Goal: Transaction & Acquisition: Purchase product/service

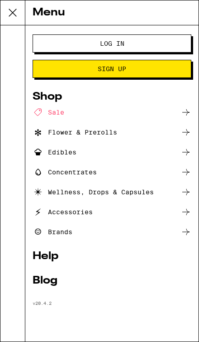
click at [163, 51] on button "Log In" at bounding box center [112, 43] width 159 height 18
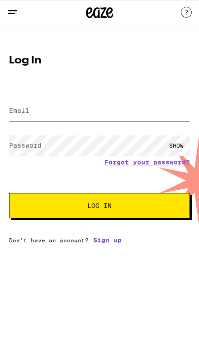
click at [152, 111] on input "Email" at bounding box center [99, 111] width 181 height 20
type input "[EMAIL_ADDRESS][DOMAIN_NAME]"
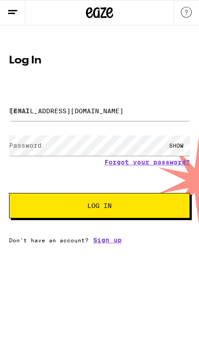
click at [100, 207] on button "Log In" at bounding box center [99, 205] width 181 height 25
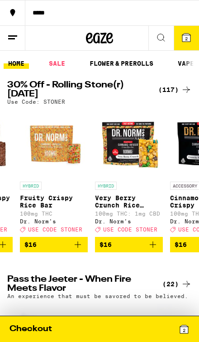
scroll to position [0, 1690]
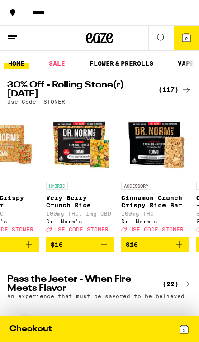
click at [183, 85] on icon at bounding box center [186, 89] width 11 height 11
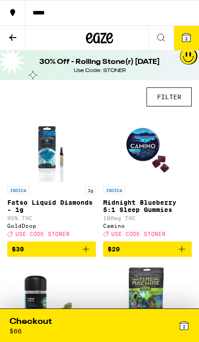
click at [174, 101] on button "FILTER" at bounding box center [169, 96] width 45 height 19
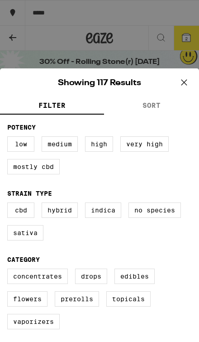
click at [48, 329] on label "Vaporizers" at bounding box center [33, 321] width 53 height 15
click at [0, 0] on input "Vaporizers" at bounding box center [0, 0] width 0 height 0
checkbox input "true"
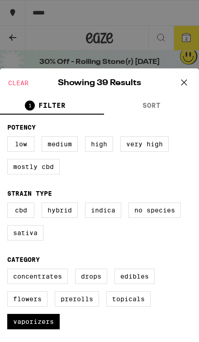
click at [183, 87] on icon at bounding box center [185, 83] width 14 height 14
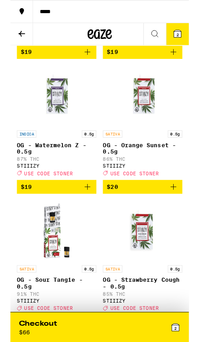
scroll to position [389, 0]
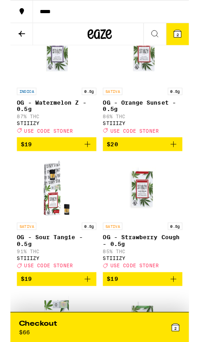
click at [91, 168] on button "$19" at bounding box center [51, 160] width 89 height 15
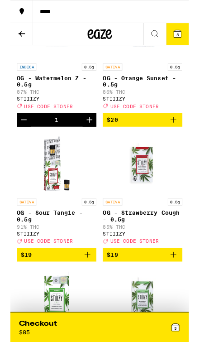
click at [90, 289] on icon "Add to bag" at bounding box center [86, 284] width 11 height 11
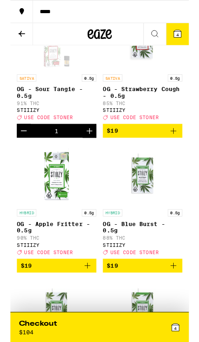
scroll to position [554, 0]
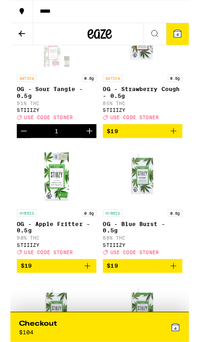
click at [83, 304] on button "$19" at bounding box center [51, 296] width 89 height 15
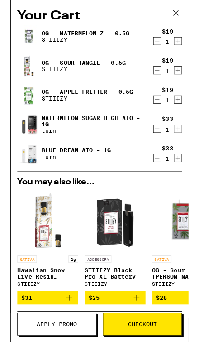
click at [161, 149] on icon "Decrement" at bounding box center [164, 143] width 8 height 11
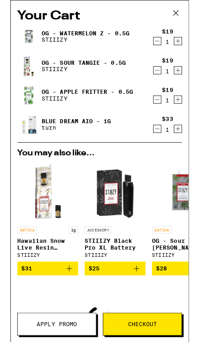
click at [162, 147] on icon "Decrement" at bounding box center [164, 143] width 8 height 11
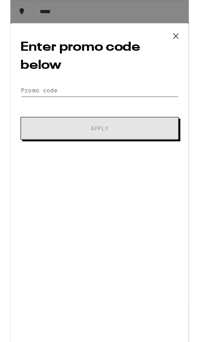
click at [166, 97] on input "Promo Code" at bounding box center [99, 101] width 177 height 14
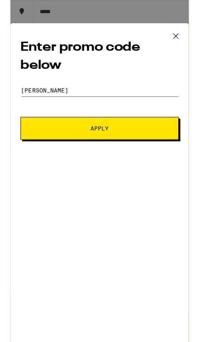
type input "[PERSON_NAME]"
click at [165, 148] on button "Apply" at bounding box center [99, 142] width 177 height 25
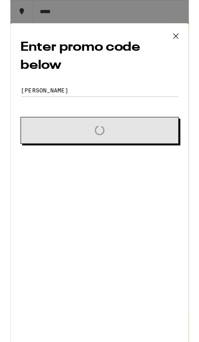
scroll to position [550, 0]
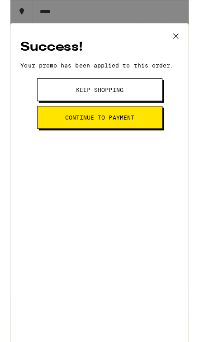
click at [146, 144] on button "Continue to payment" at bounding box center [100, 130] width 140 height 25
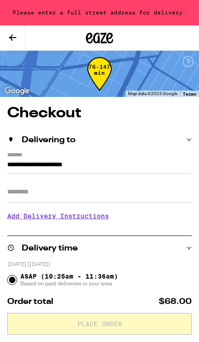
click at [136, 159] on input "**********" at bounding box center [99, 166] width 185 height 14
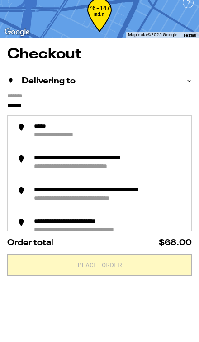
type input "*****"
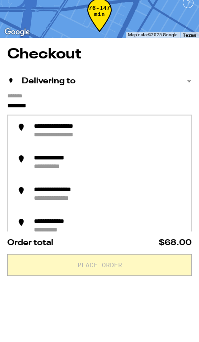
click at [157, 182] on div "**********" at bounding box center [108, 190] width 151 height 17
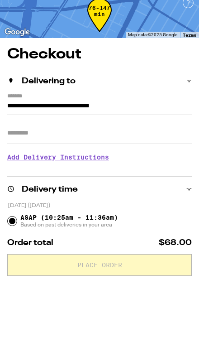
type input "**********"
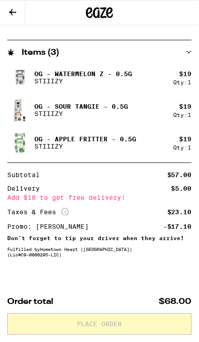
scroll to position [421, 0]
